Goal: Transaction & Acquisition: Download file/media

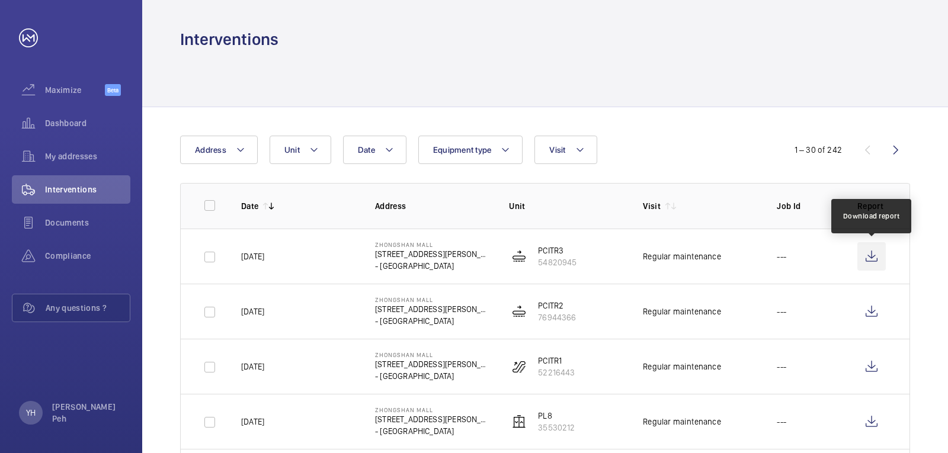
click at [875, 260] on wm-front-icon-button at bounding box center [872, 256] width 28 height 28
